Goal: Find specific page/section: Find specific page/section

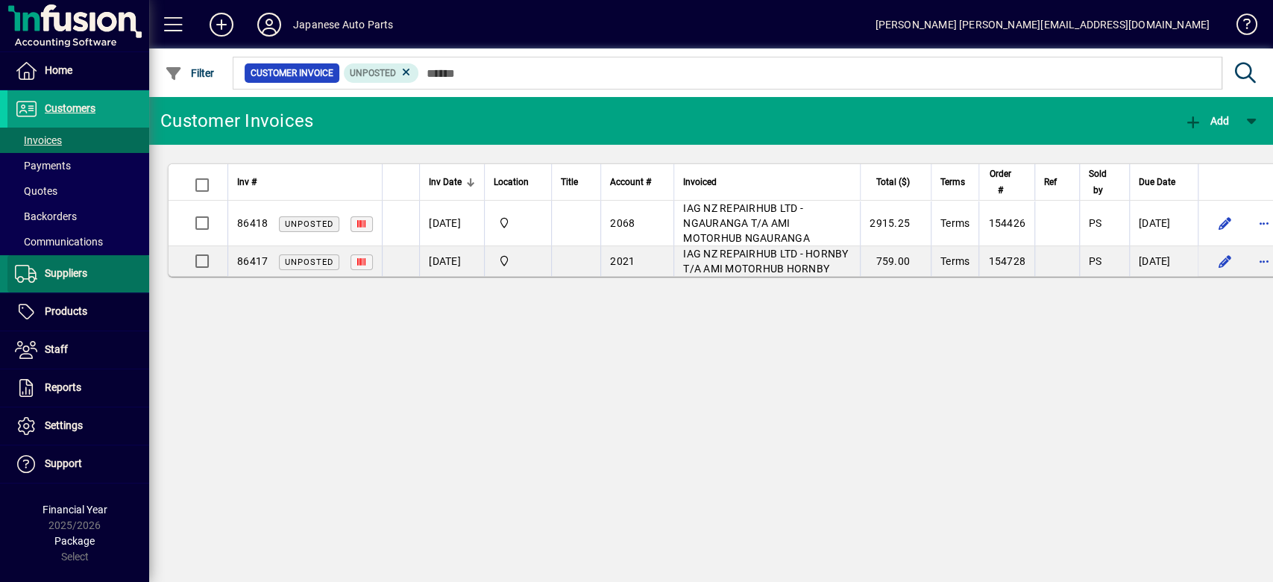
click at [77, 277] on span "Suppliers" at bounding box center [66, 273] width 43 height 12
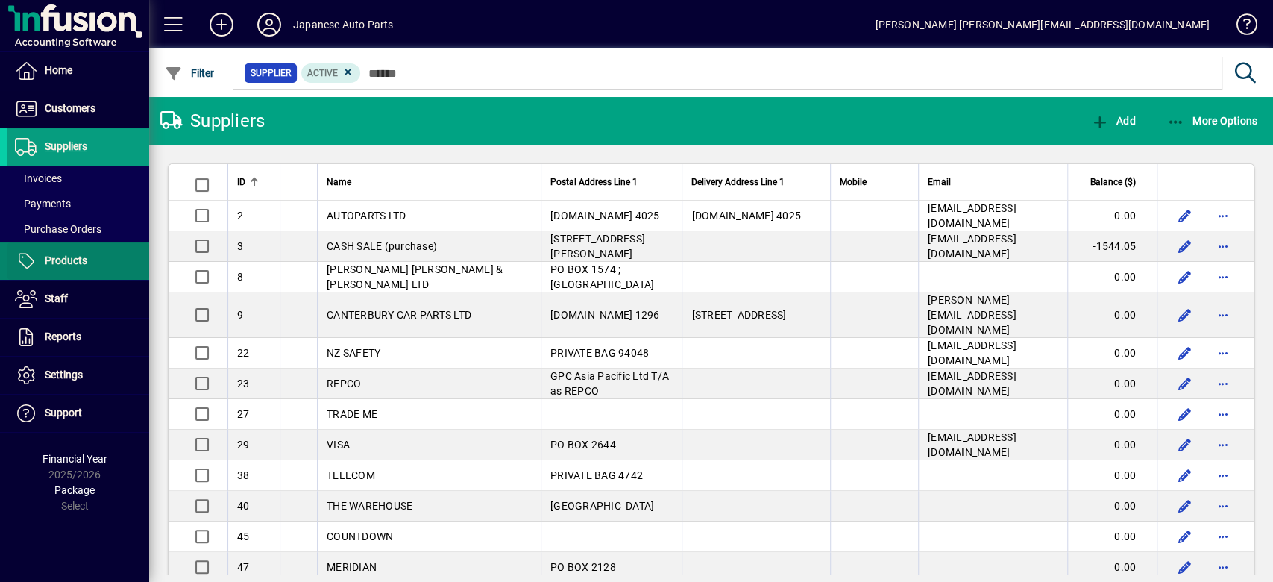
click at [78, 259] on span "Products" at bounding box center [66, 260] width 43 height 12
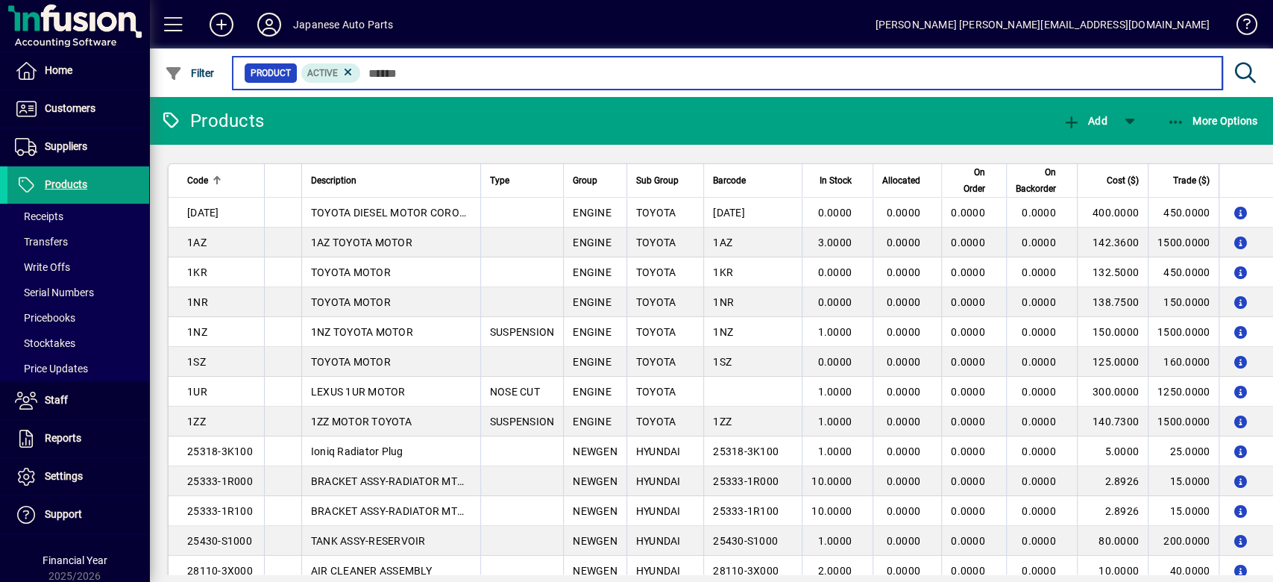
click at [391, 70] on input "text" at bounding box center [786, 73] width 850 height 21
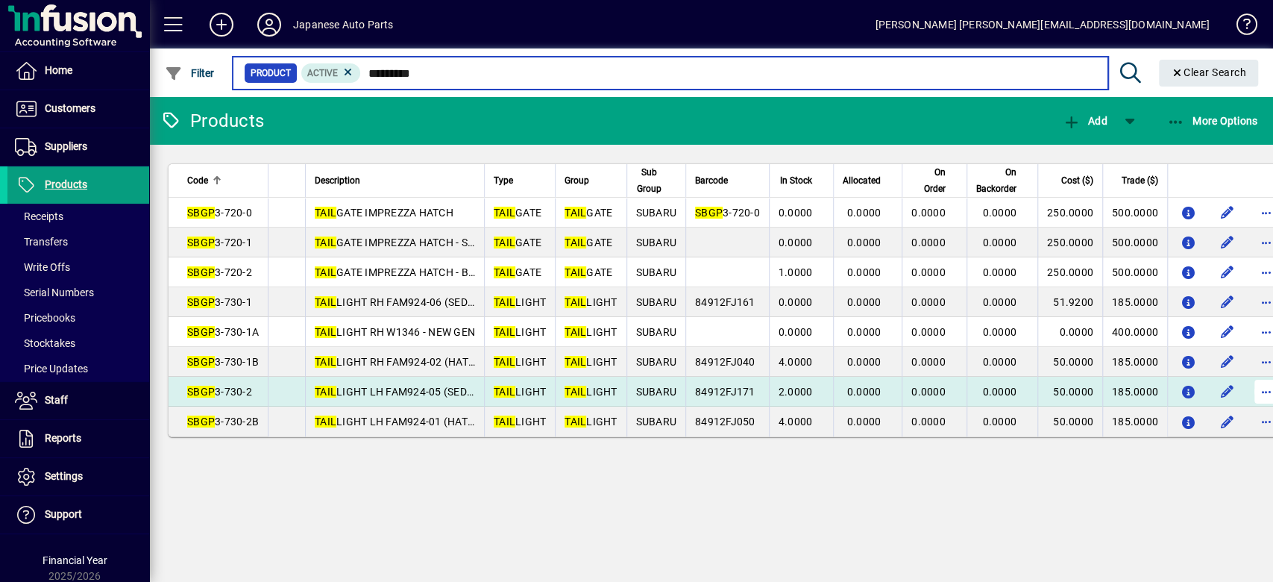
type input "*********"
